Goal: Download file/media

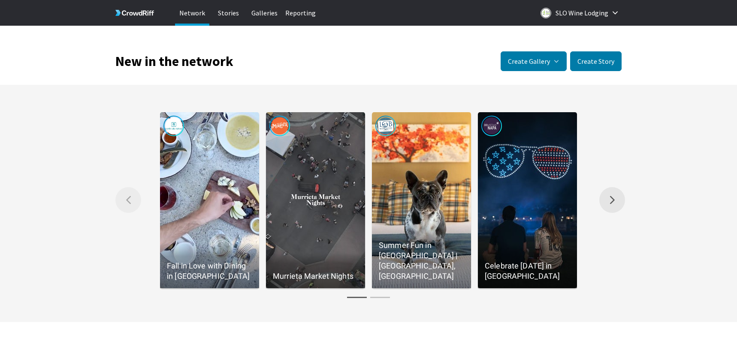
click at [614, 202] on button "Right arrow Scroll the gallery to the right." at bounding box center [612, 200] width 26 height 26
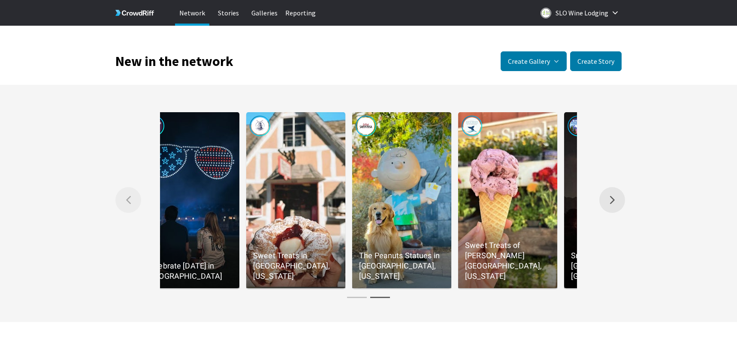
scroll to position [0, 424]
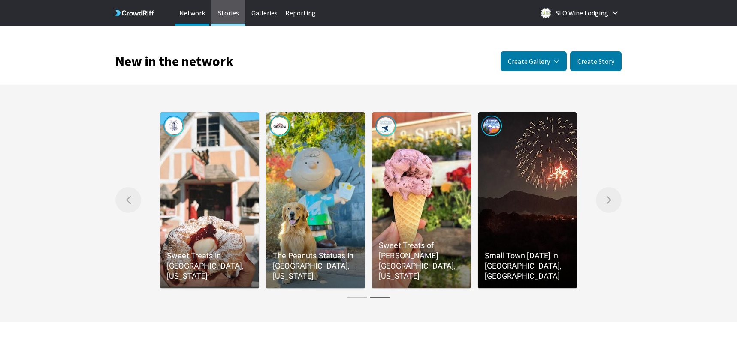
click at [226, 11] on p "Stories" at bounding box center [228, 13] width 34 height 26
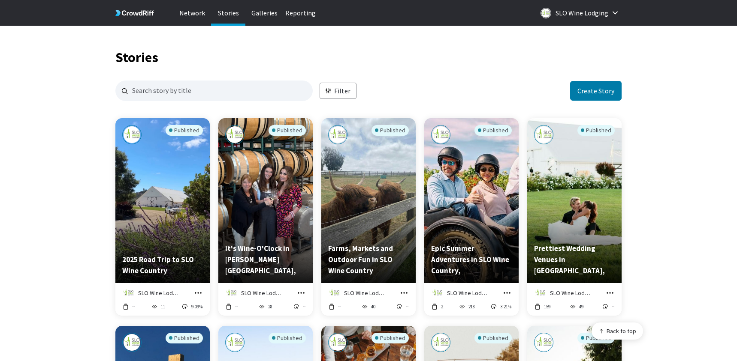
scroll to position [825, 500]
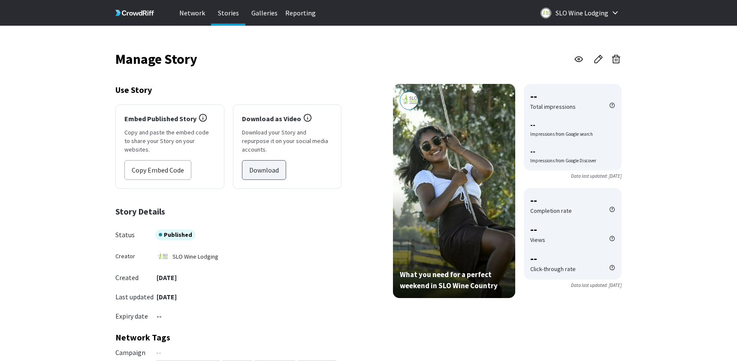
click at [268, 166] on button "Download" at bounding box center [264, 170] width 44 height 20
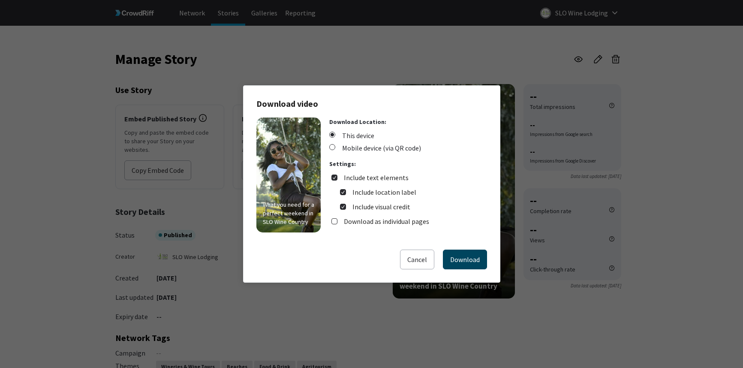
click at [465, 259] on button "Download" at bounding box center [465, 260] width 44 height 20
